Goal: Task Accomplishment & Management: Use online tool/utility

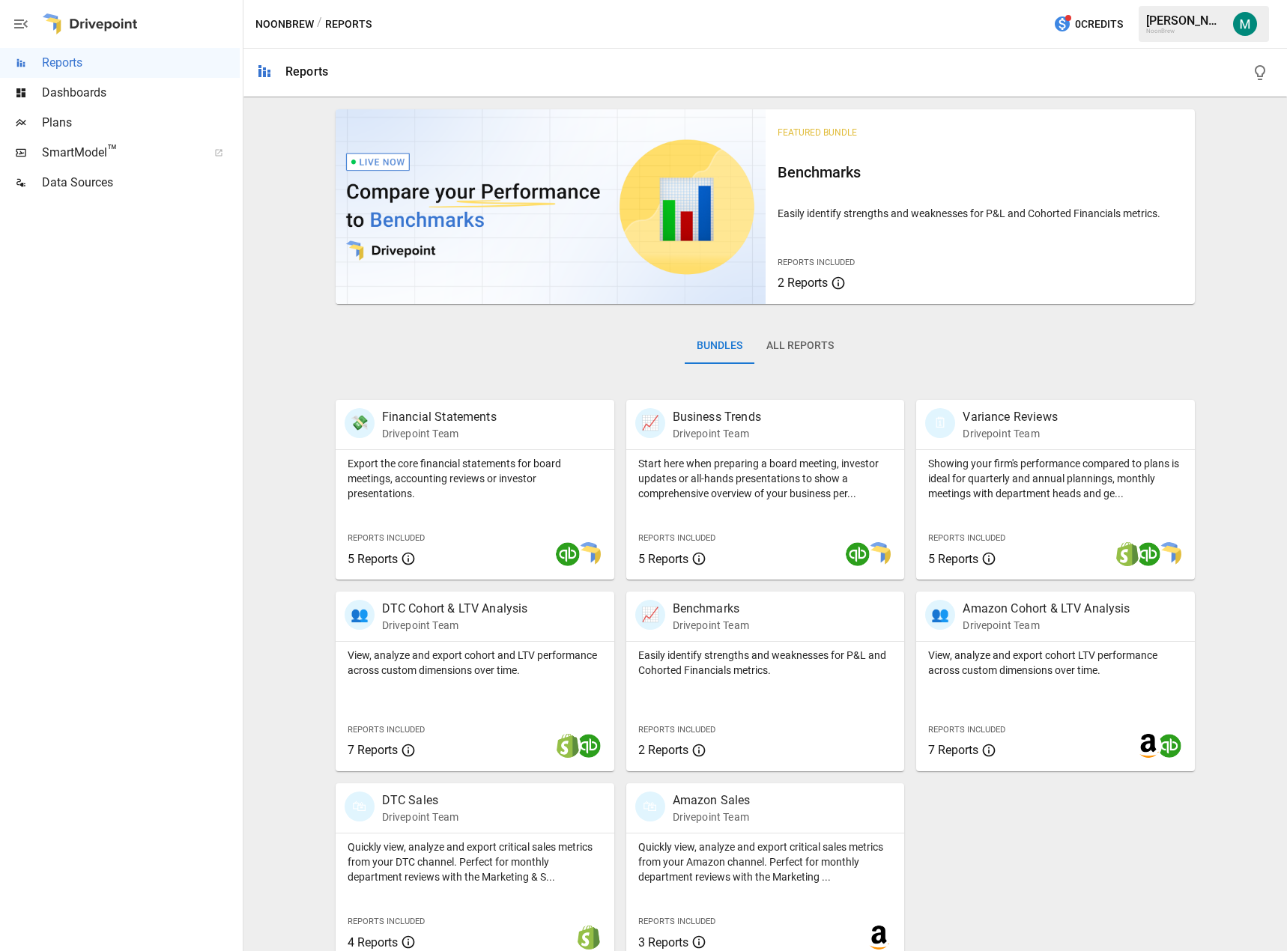
click at [75, 115] on span "Plans" at bounding box center [141, 123] width 198 height 18
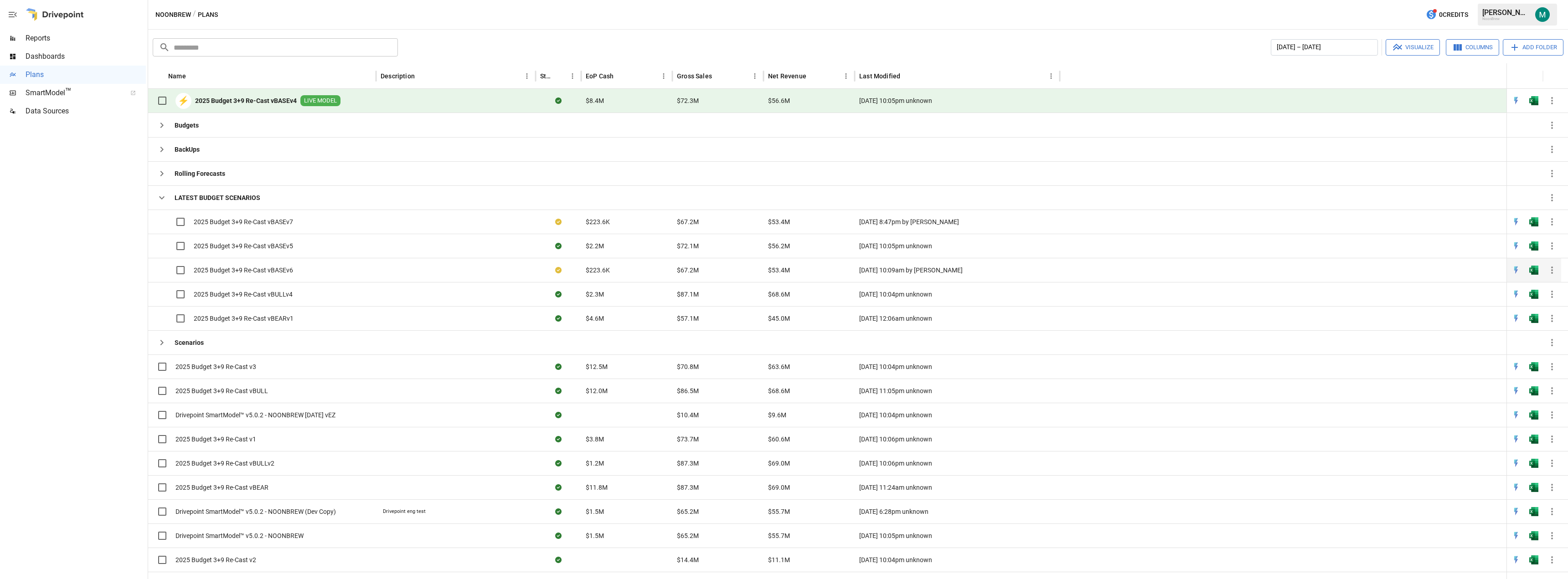
click at [783, 269] on button "button" at bounding box center [1534, 270] width 29 height 13
click at [783, 249] on img "Open in Excel" at bounding box center [1533, 246] width 9 height 9
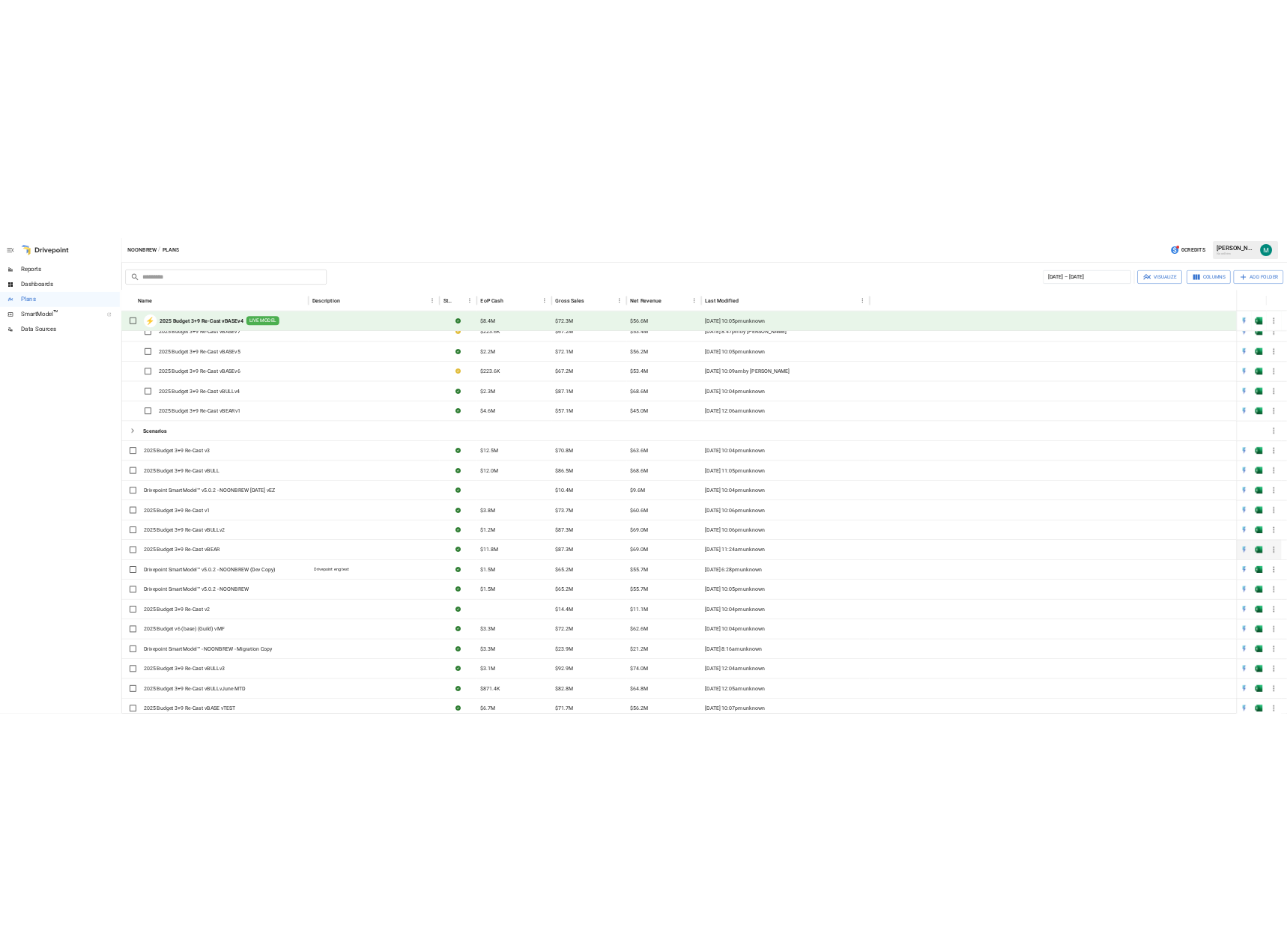
scroll to position [168, 0]
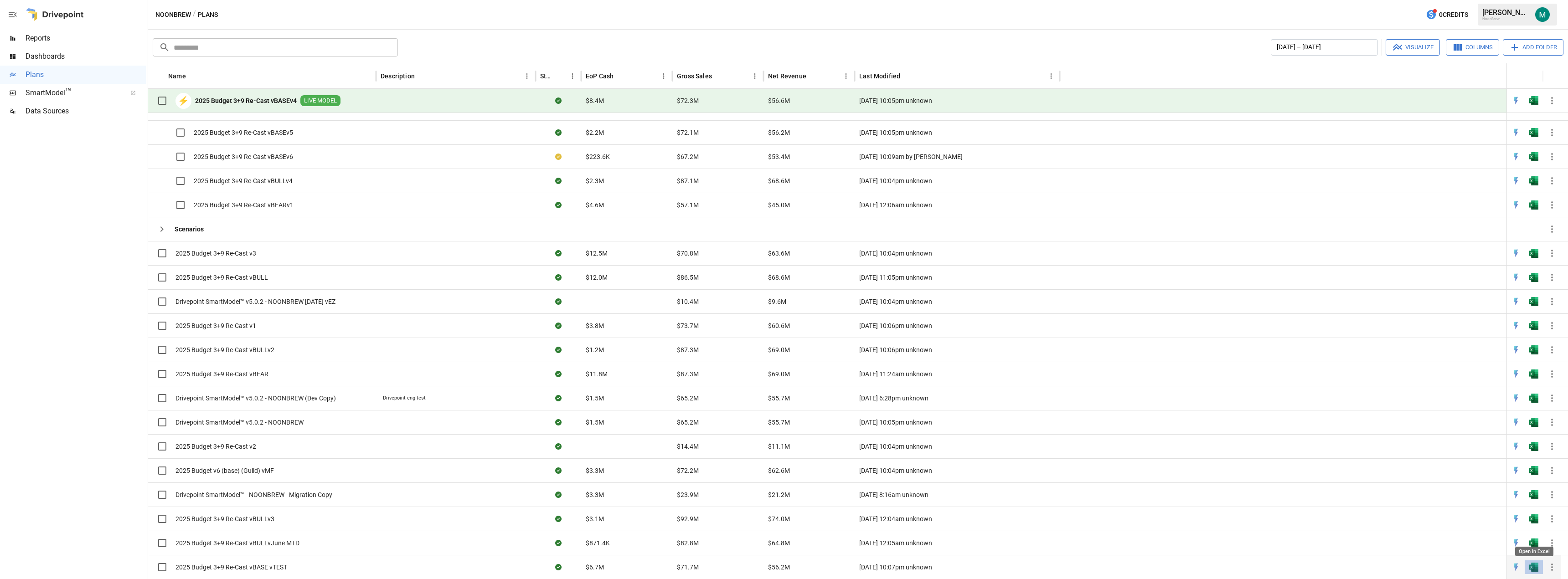
click at [783, 569] on img "Open in Excel" at bounding box center [1533, 567] width 9 height 9
click at [783, 423] on img "Open in Excel" at bounding box center [1533, 422] width 9 height 9
click at [783, 418] on img "Open in Excel" at bounding box center [1533, 422] width 9 height 9
click at [80, 349] on div at bounding box center [73, 350] width 146 height 459
click at [783, 423] on img "Open in Quick Edit" at bounding box center [1516, 422] width 9 height 9
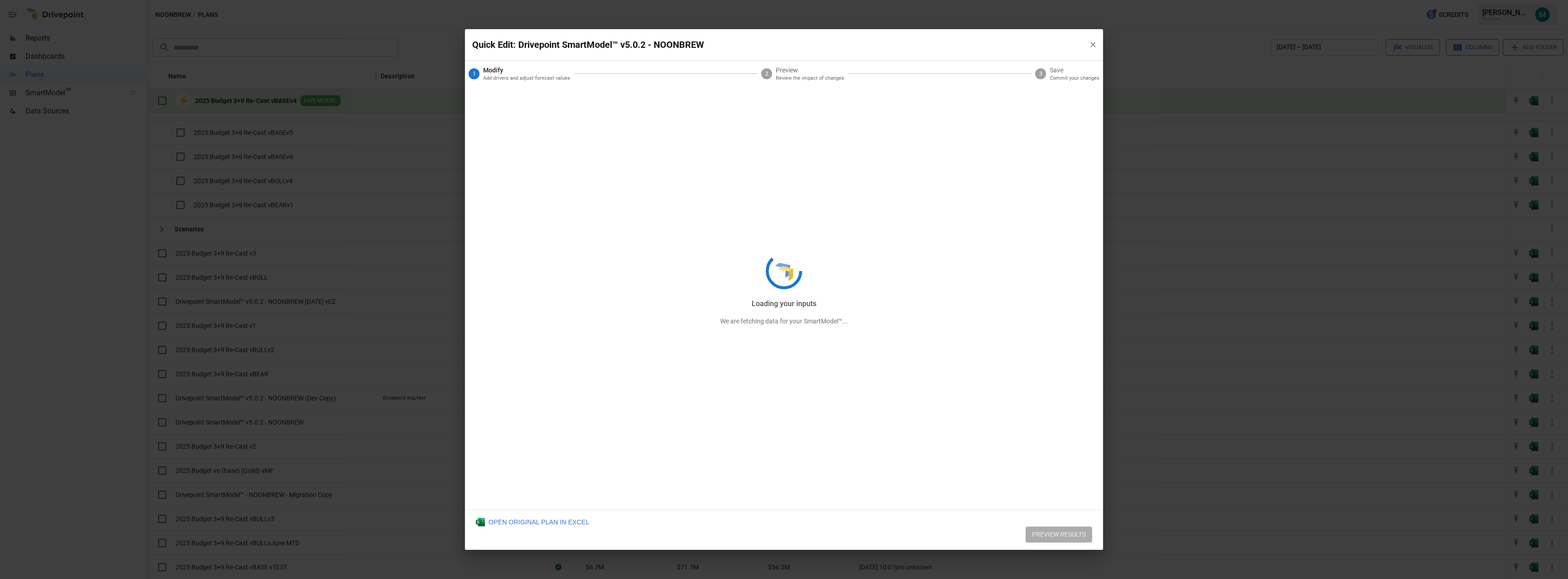
click at [783, 44] on div "Loading your inputs We are fetching data for your SmartModel™..." at bounding box center [784, 290] width 638 height 521
click at [529, 522] on div "Loading your inputs We are fetching data for your SmartModel™..." at bounding box center [784, 290] width 638 height 521
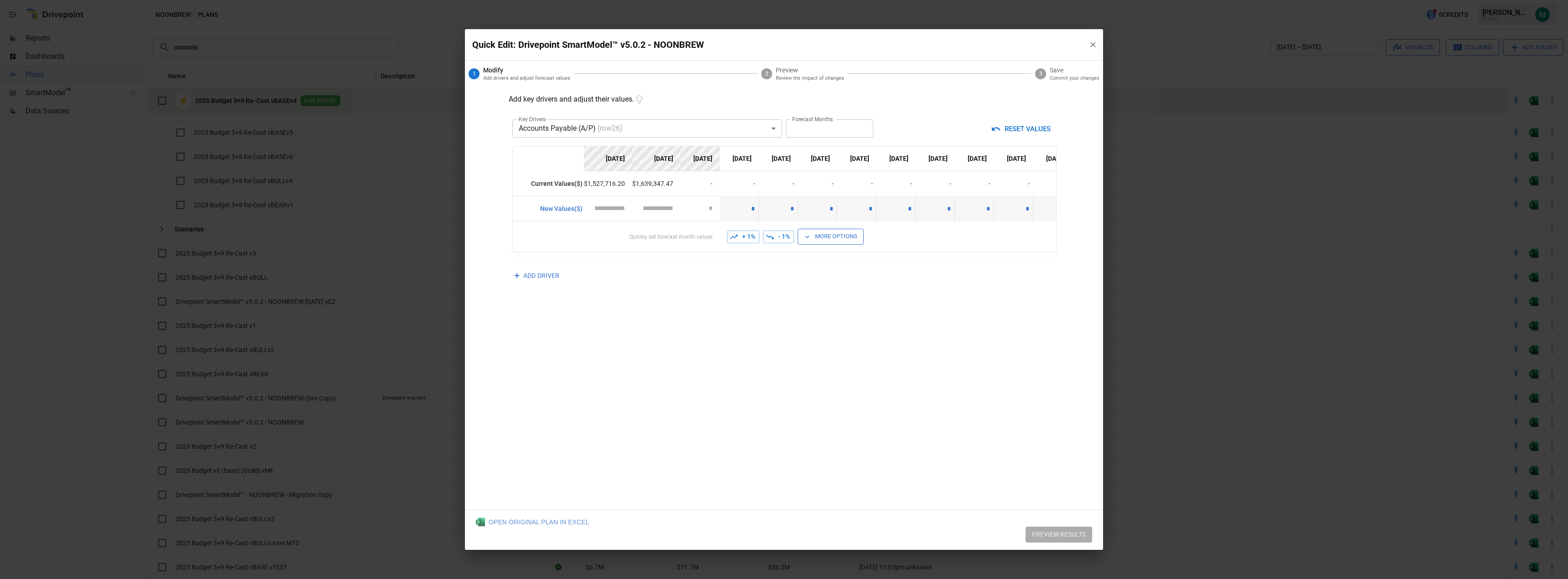
drag, startPoint x: 488, startPoint y: 480, endPoint x: 494, endPoint y: 525, distance: 45.4
click at [488, 480] on div "**********" at bounding box center [784, 298] width 638 height 423
click at [514, 522] on div "OPEN ORIGINAL PLAN IN EXCEL" at bounding box center [533, 522] width 113 height 9
click at [783, 41] on icon "button" at bounding box center [1093, 44] width 9 height 9
